Goal: Find specific page/section

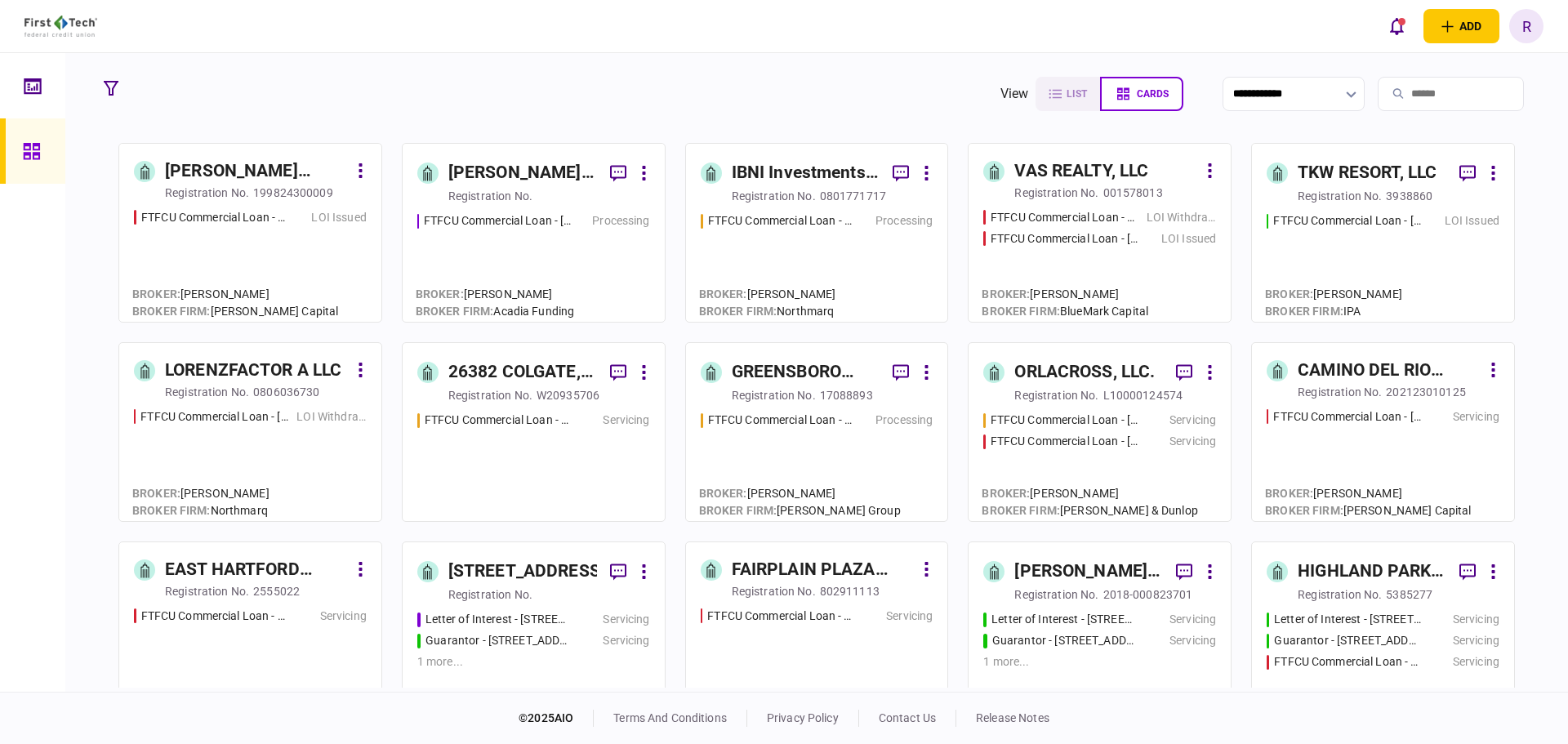
click at [1418, 92] on input "search" at bounding box center [1451, 94] width 147 height 34
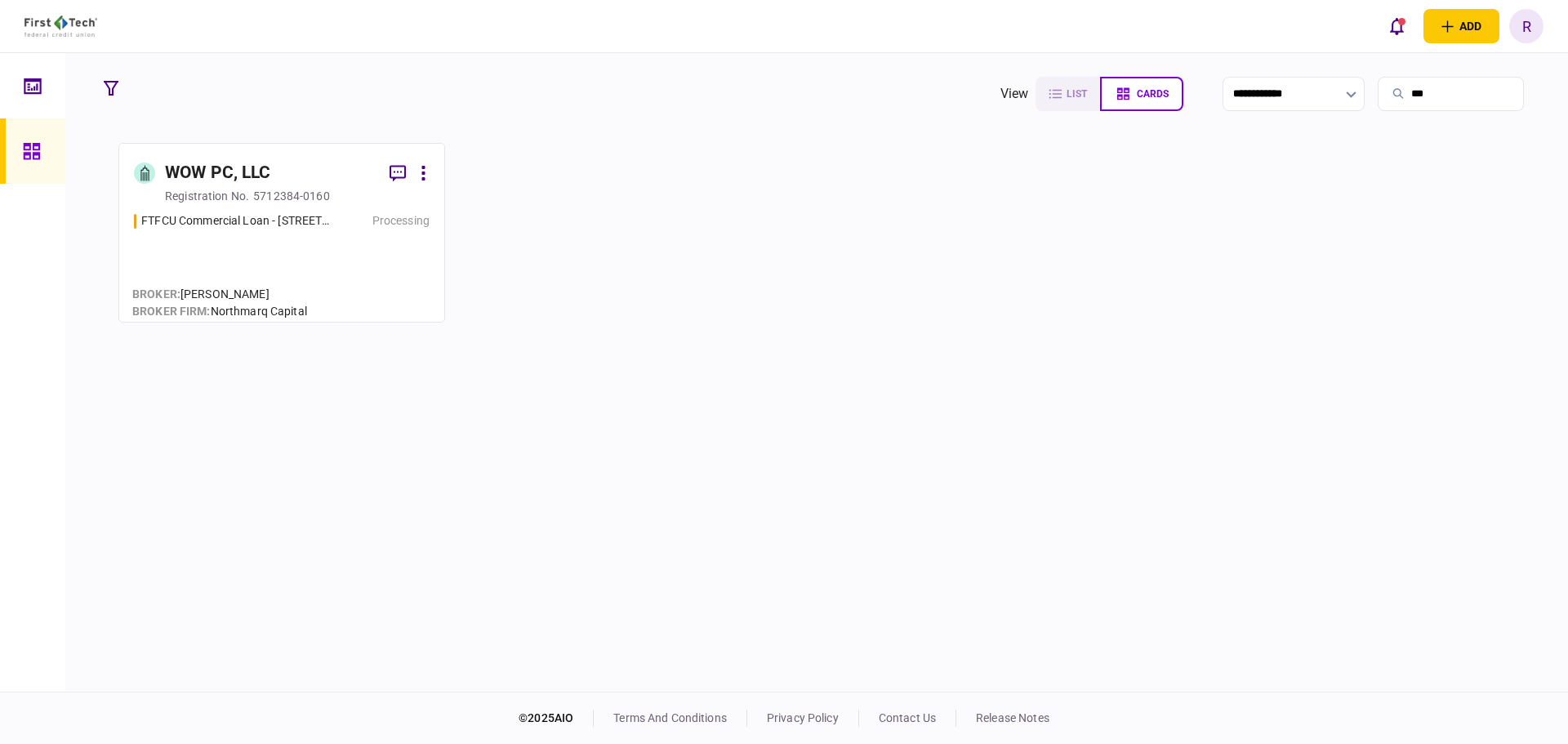
type input "***"
click at [303, 204] on link "WOW PC, LLC registration no. 5712384-0160 FTFCU Commercial Loan - 2203 [US_STAT…" at bounding box center [281, 232] width 326 height 180
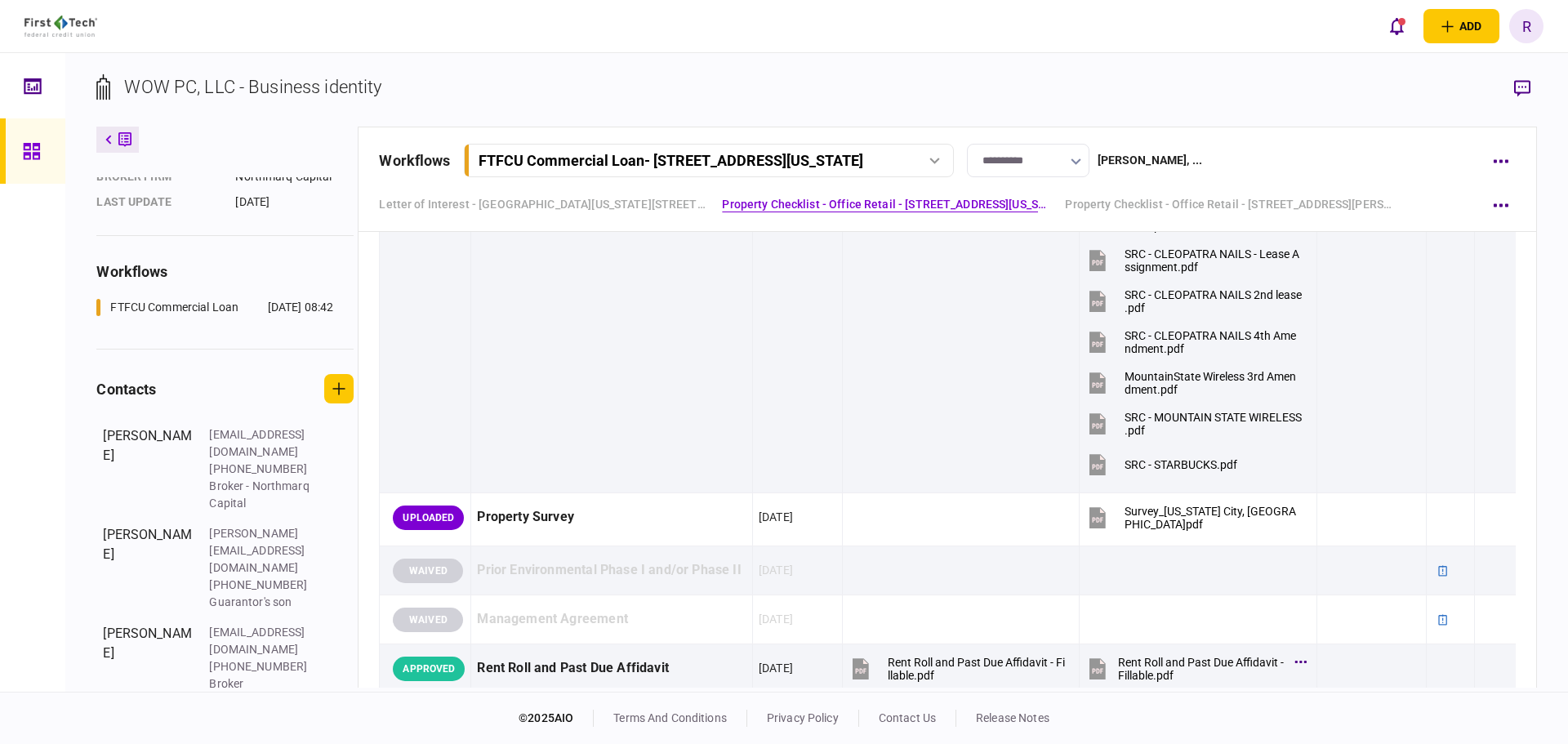
scroll to position [2204, 0]
